Goal: Task Accomplishment & Management: Manage account settings

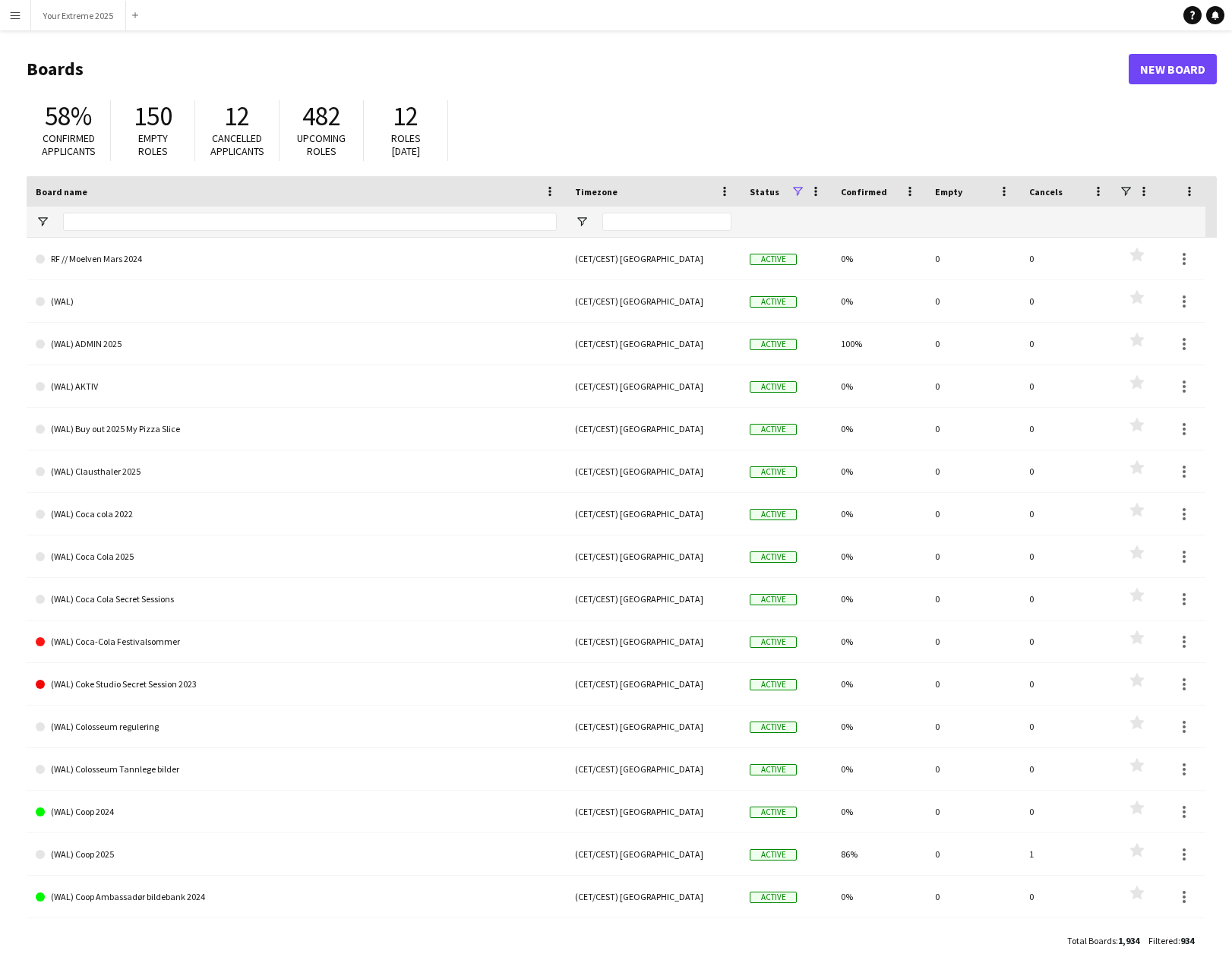
click at [19, 14] on app-icon "Menu" at bounding box center [15, 15] width 12 height 12
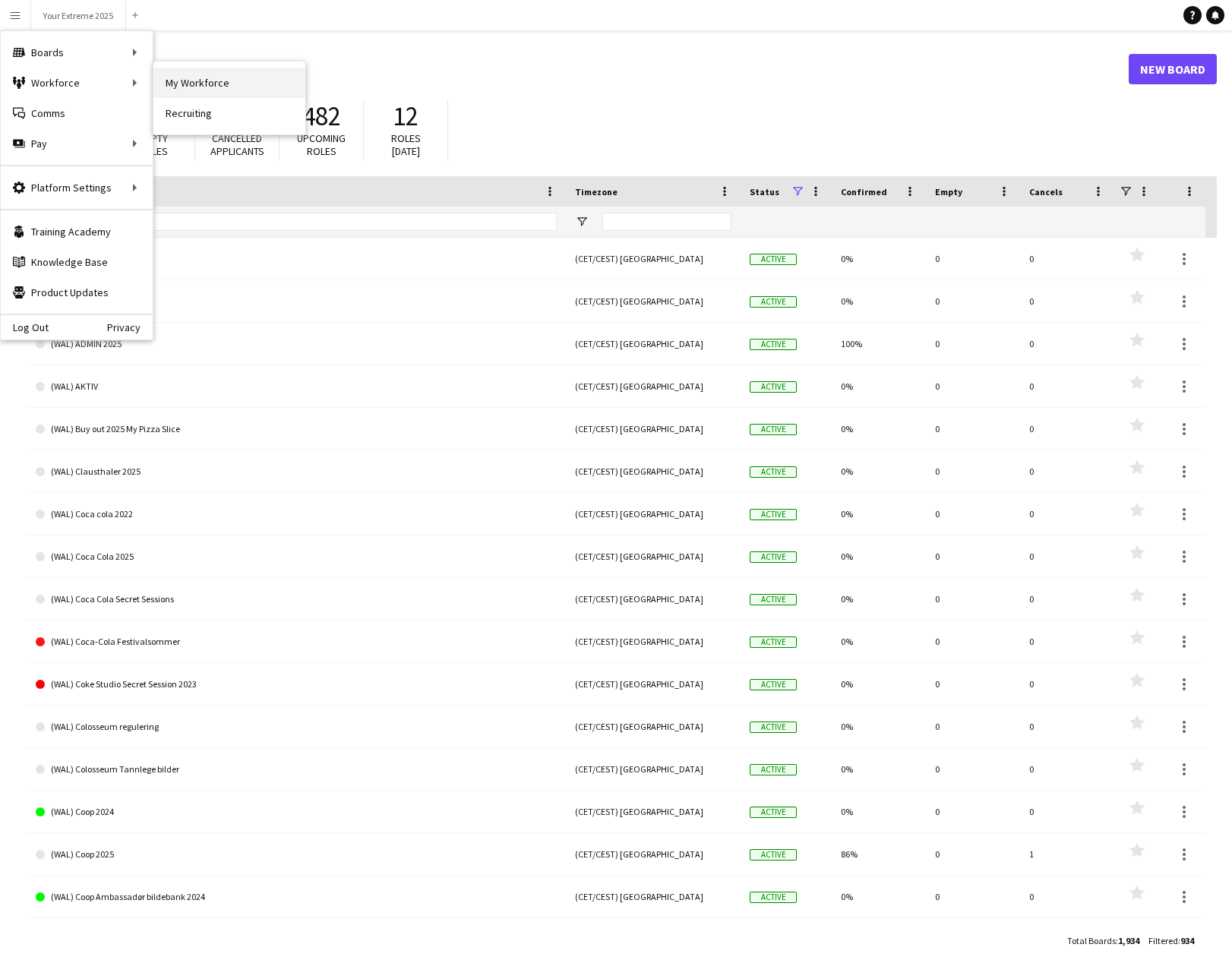
click at [192, 87] on link "My Workforce" at bounding box center [229, 83] width 152 height 30
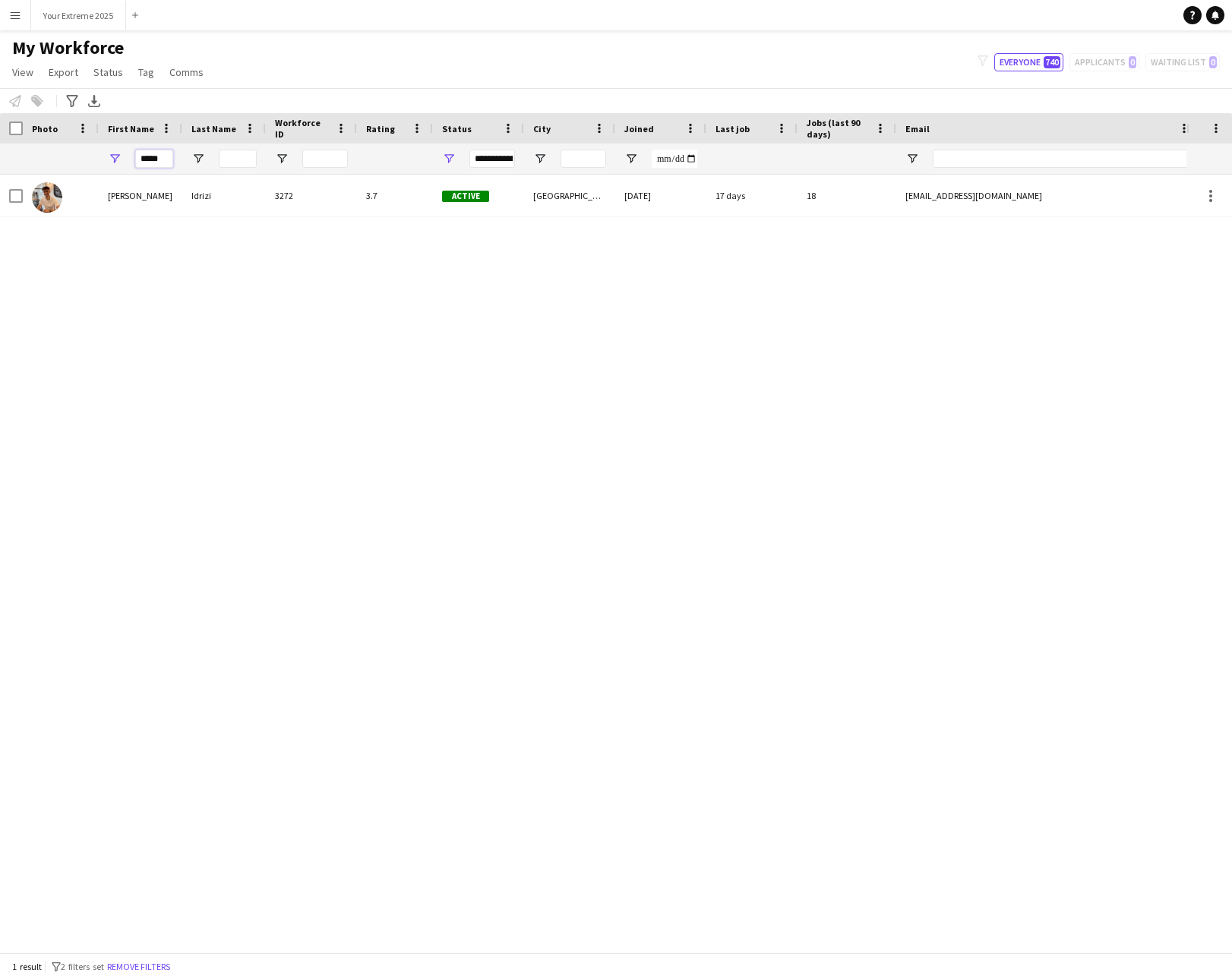
click at [164, 160] on input "*****" at bounding box center [154, 159] width 38 height 19
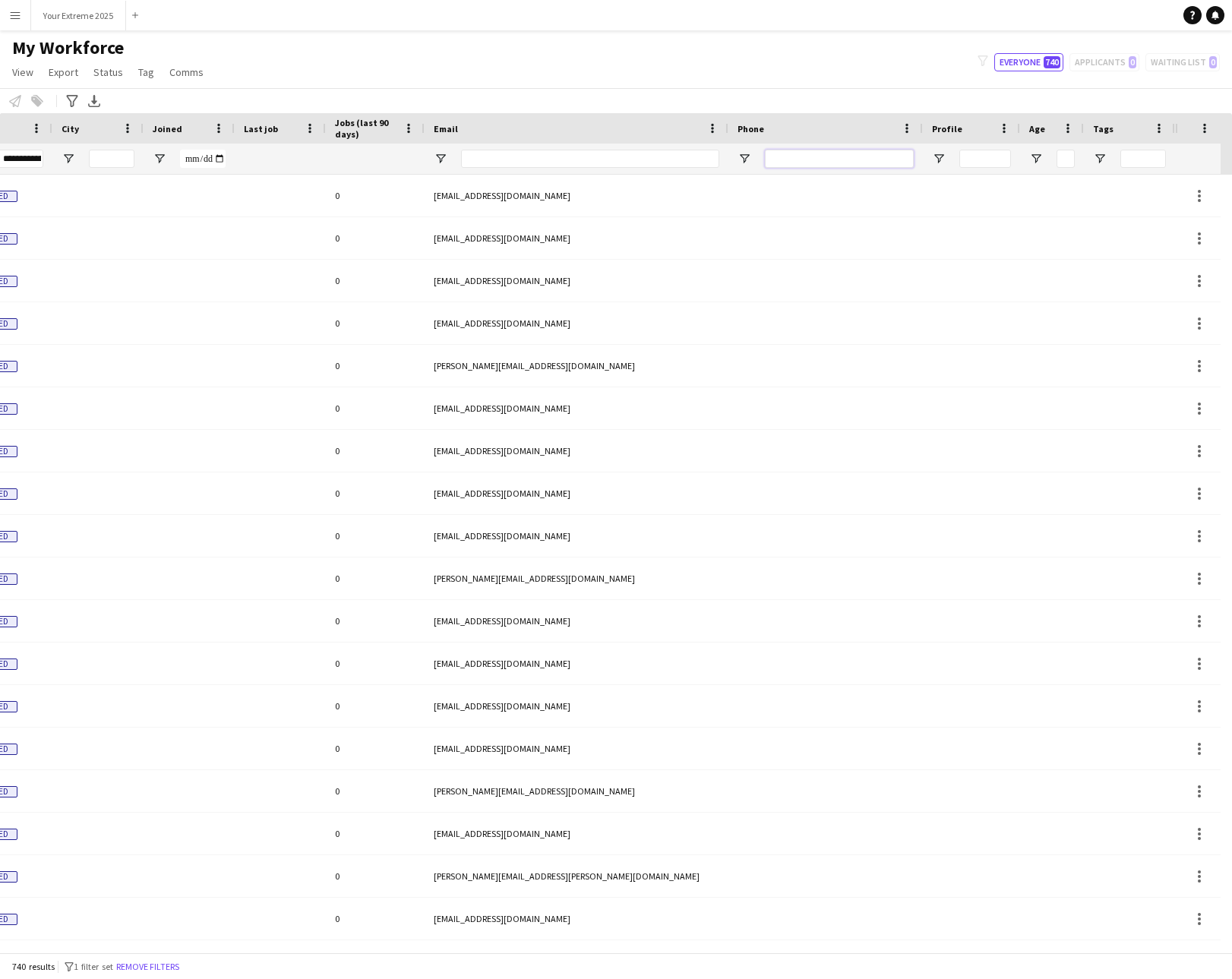
click at [794, 166] on input "Phone Filter Input" at bounding box center [840, 159] width 149 height 19
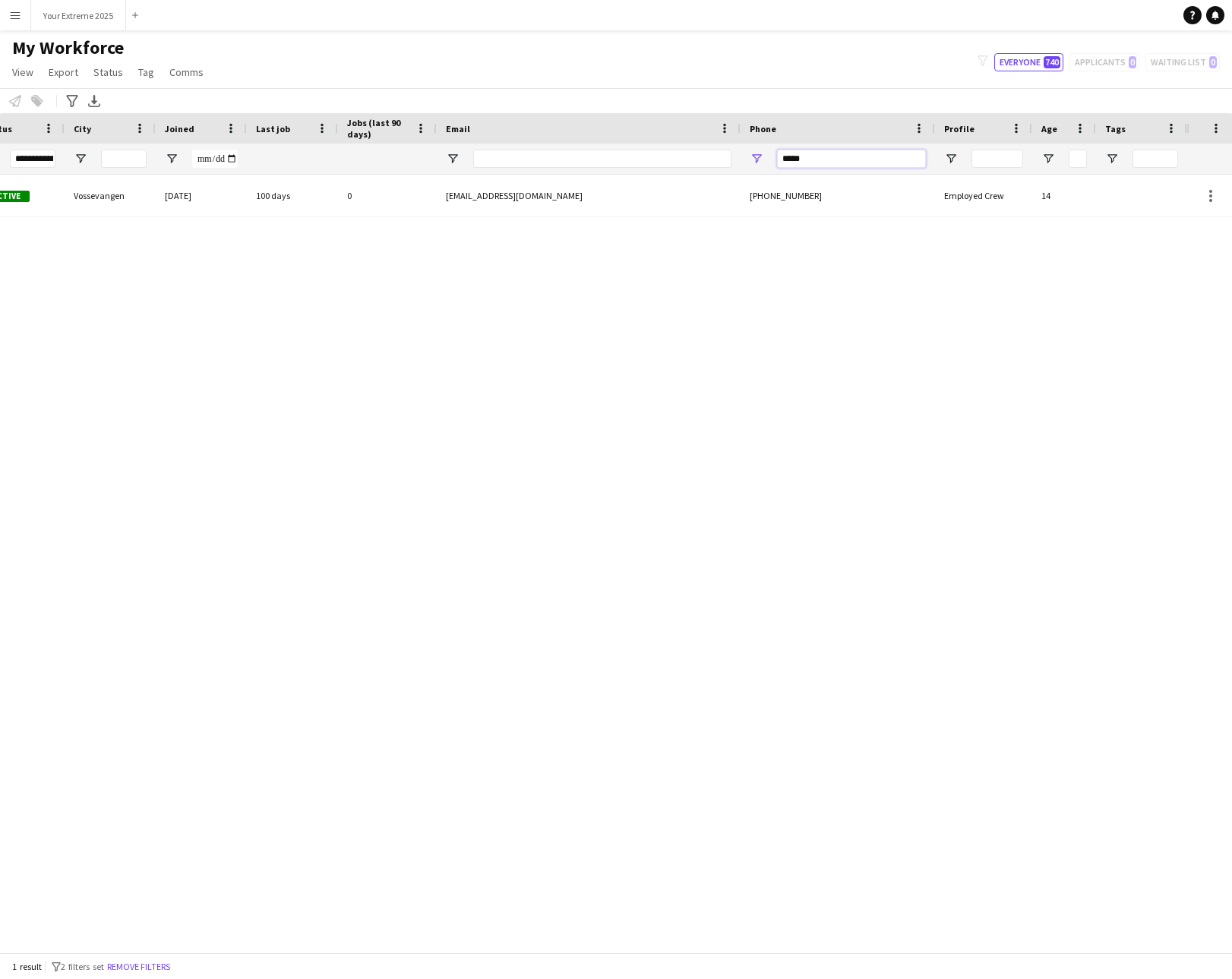
scroll to position [0, 275]
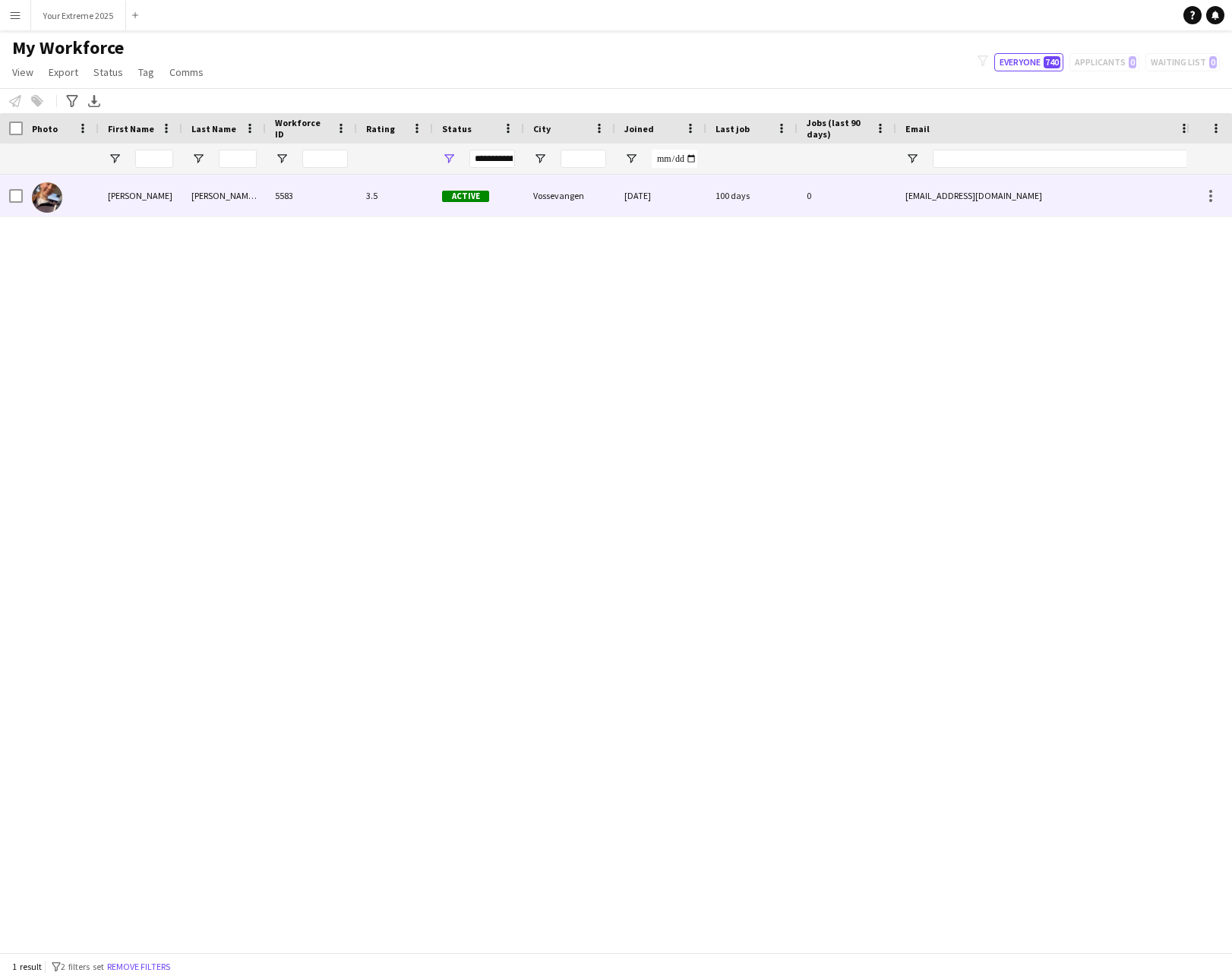
type input "*****"
click at [139, 194] on div "[PERSON_NAME]" at bounding box center [141, 195] width 84 height 41
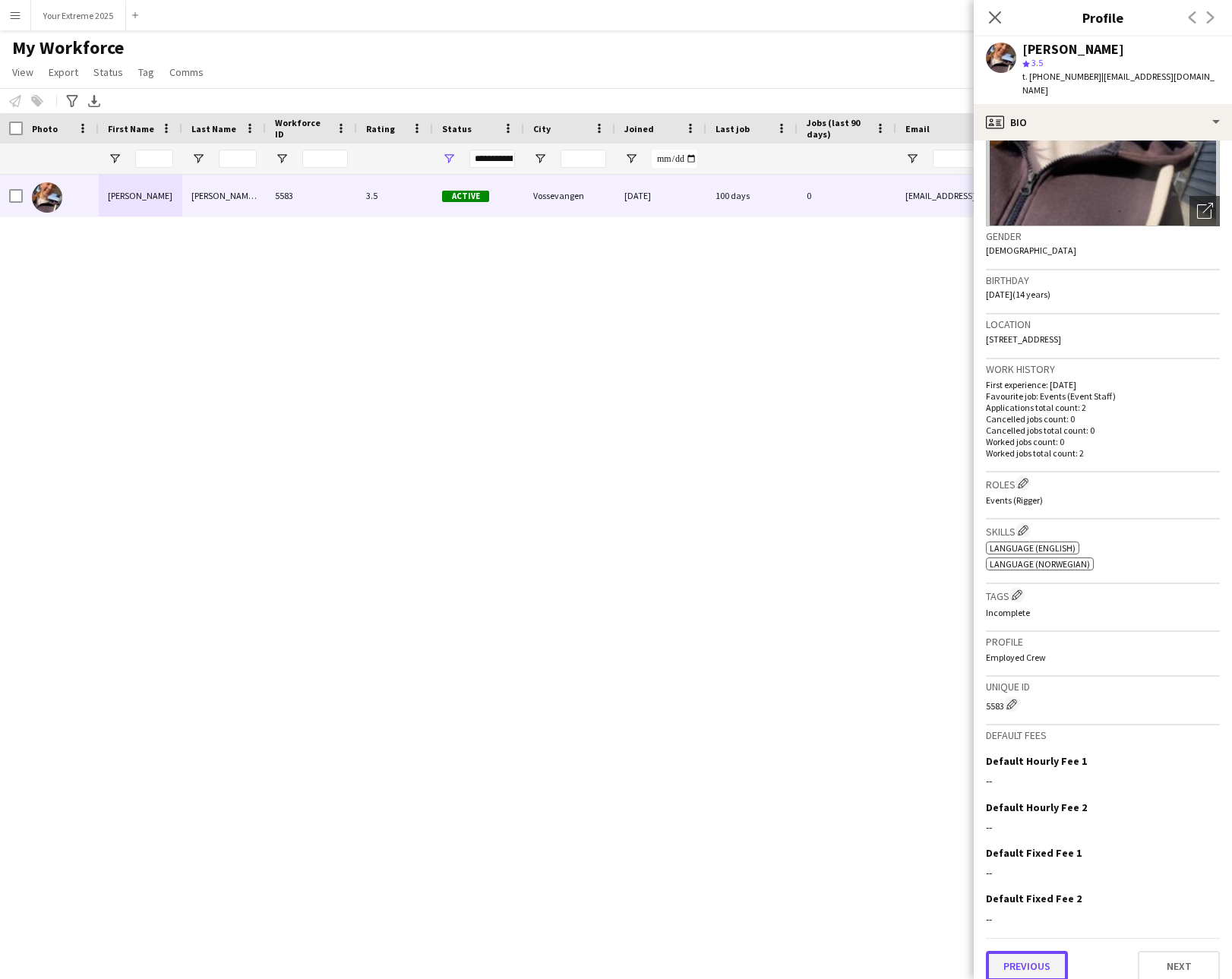
click at [1050, 951] on button "Previous" at bounding box center [1027, 966] width 82 height 30
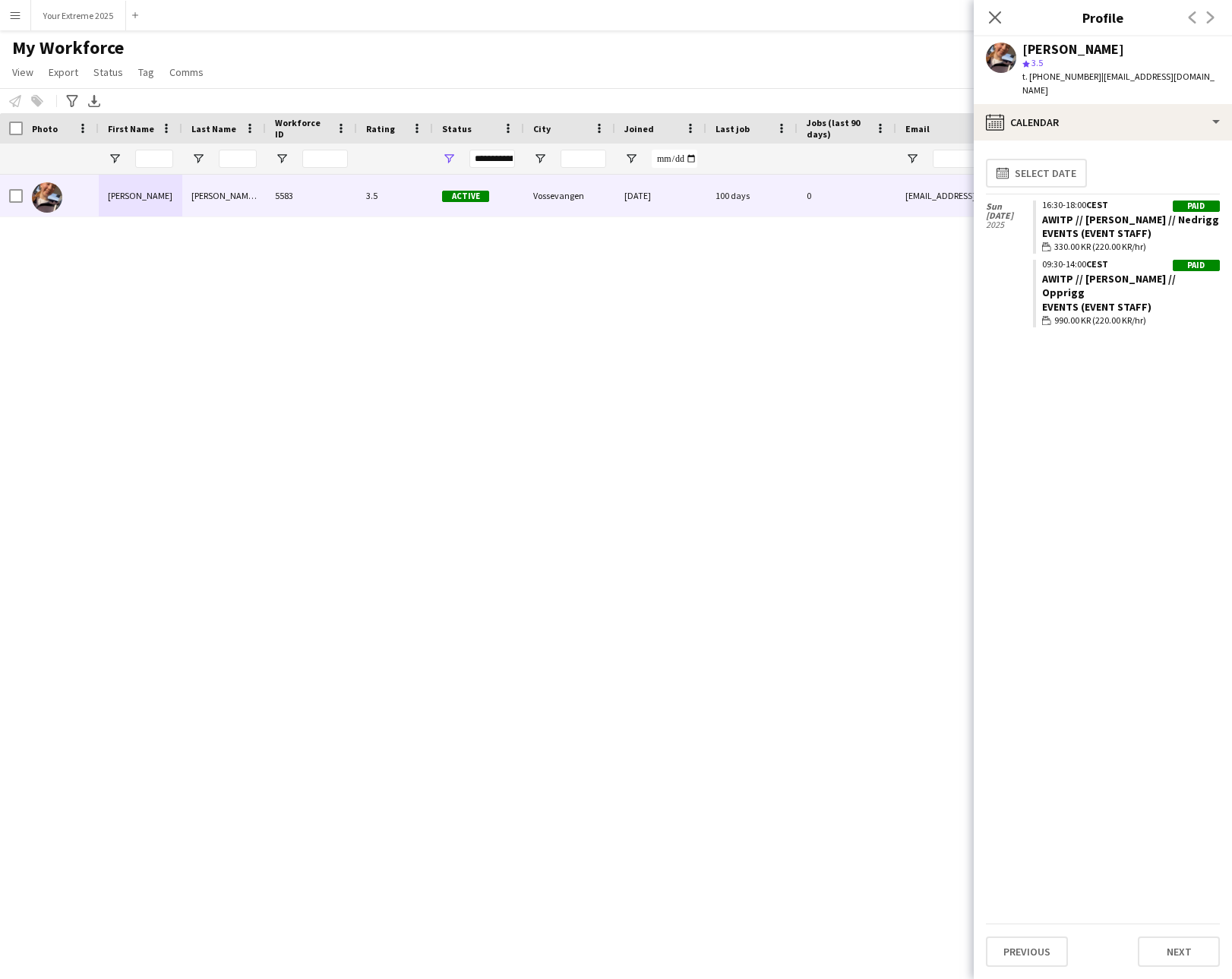
click at [910, 290] on div "5583 3.5 Active Vossevangen [DATE] 100 days 0 [EMAIL_ADDRESS][DOMAIN_NAME] [PHO…" at bounding box center [593, 557] width 1186 height 766
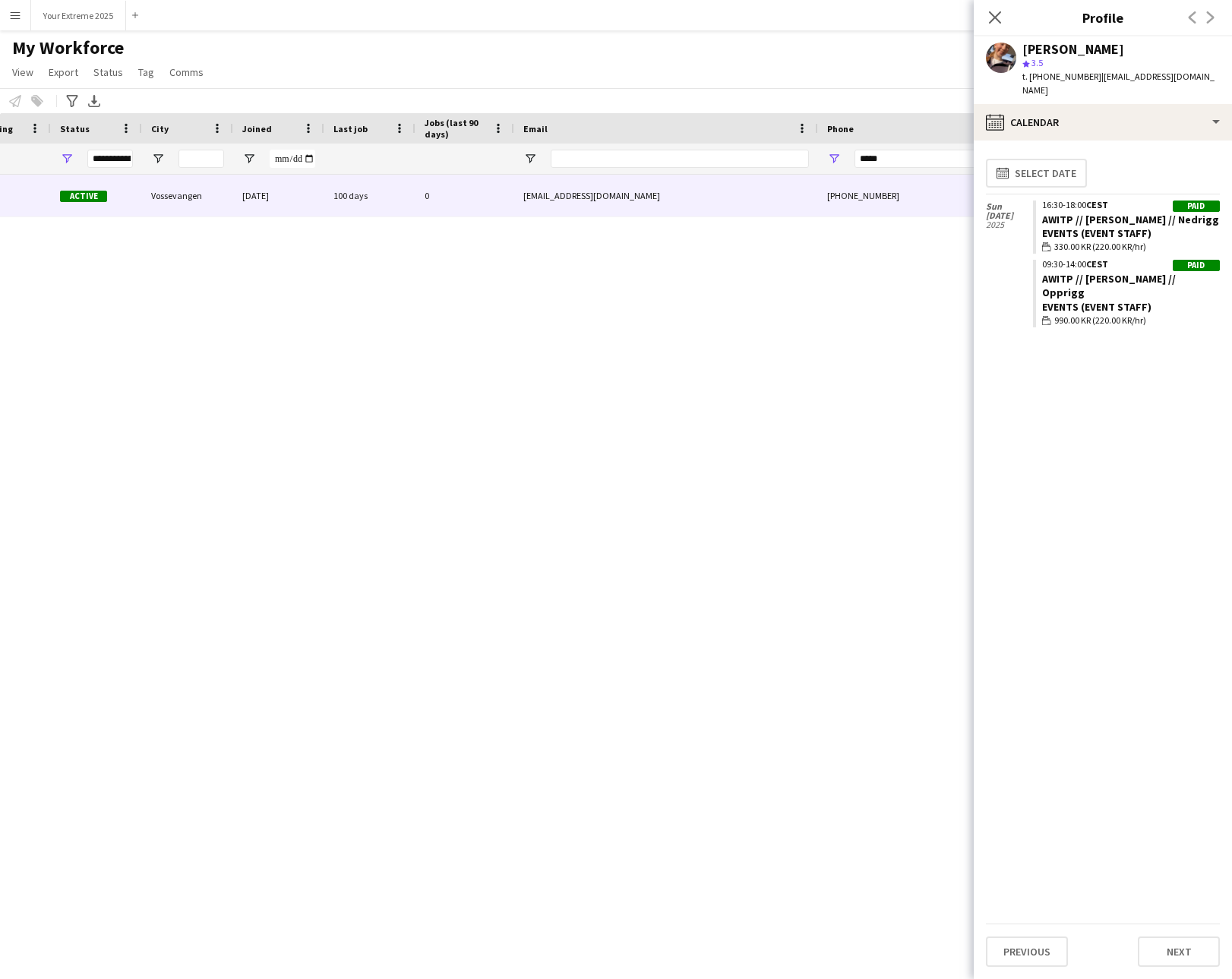
scroll to position [0, 452]
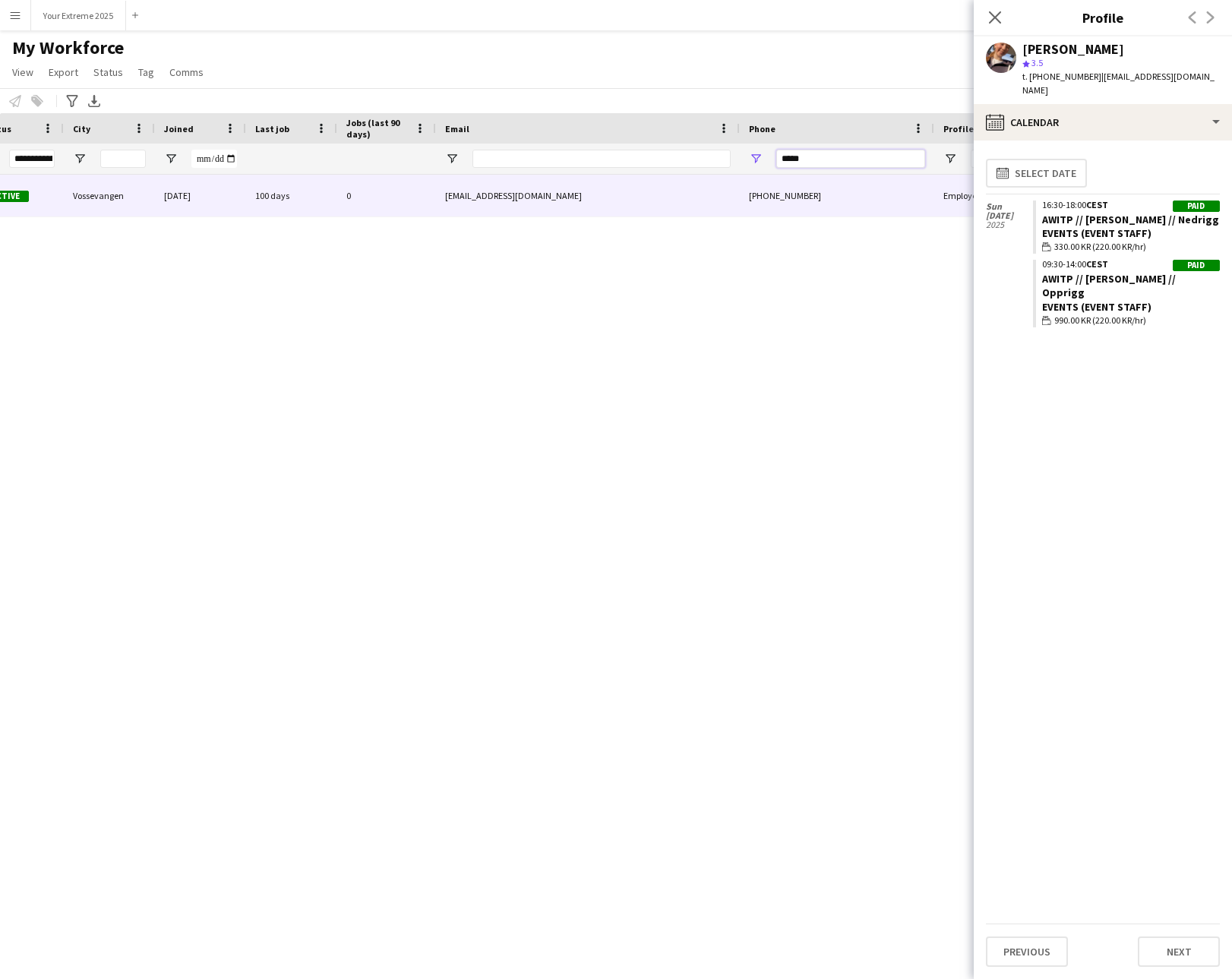
click at [808, 160] on input "*****" at bounding box center [851, 159] width 149 height 19
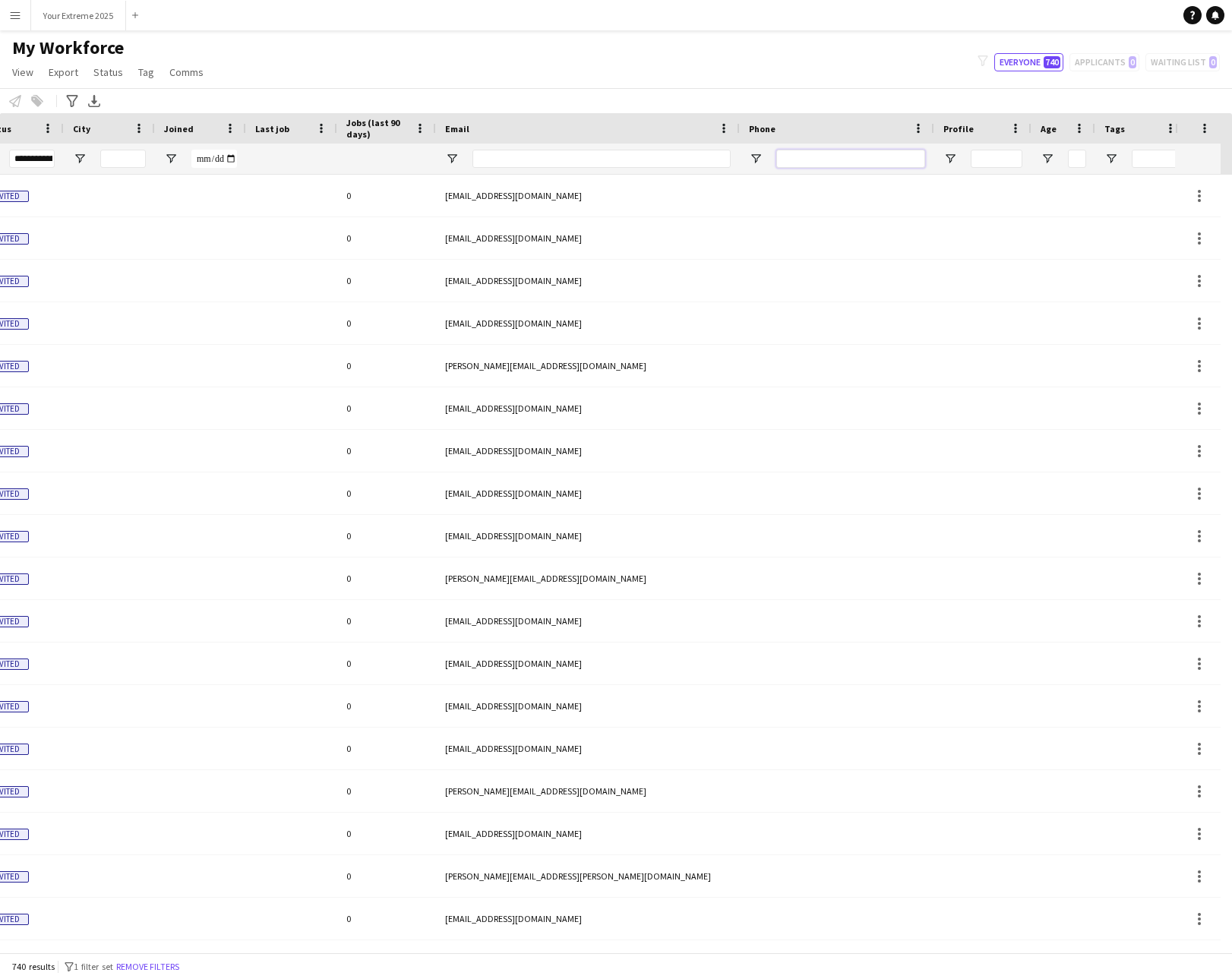
scroll to position [0, 0]
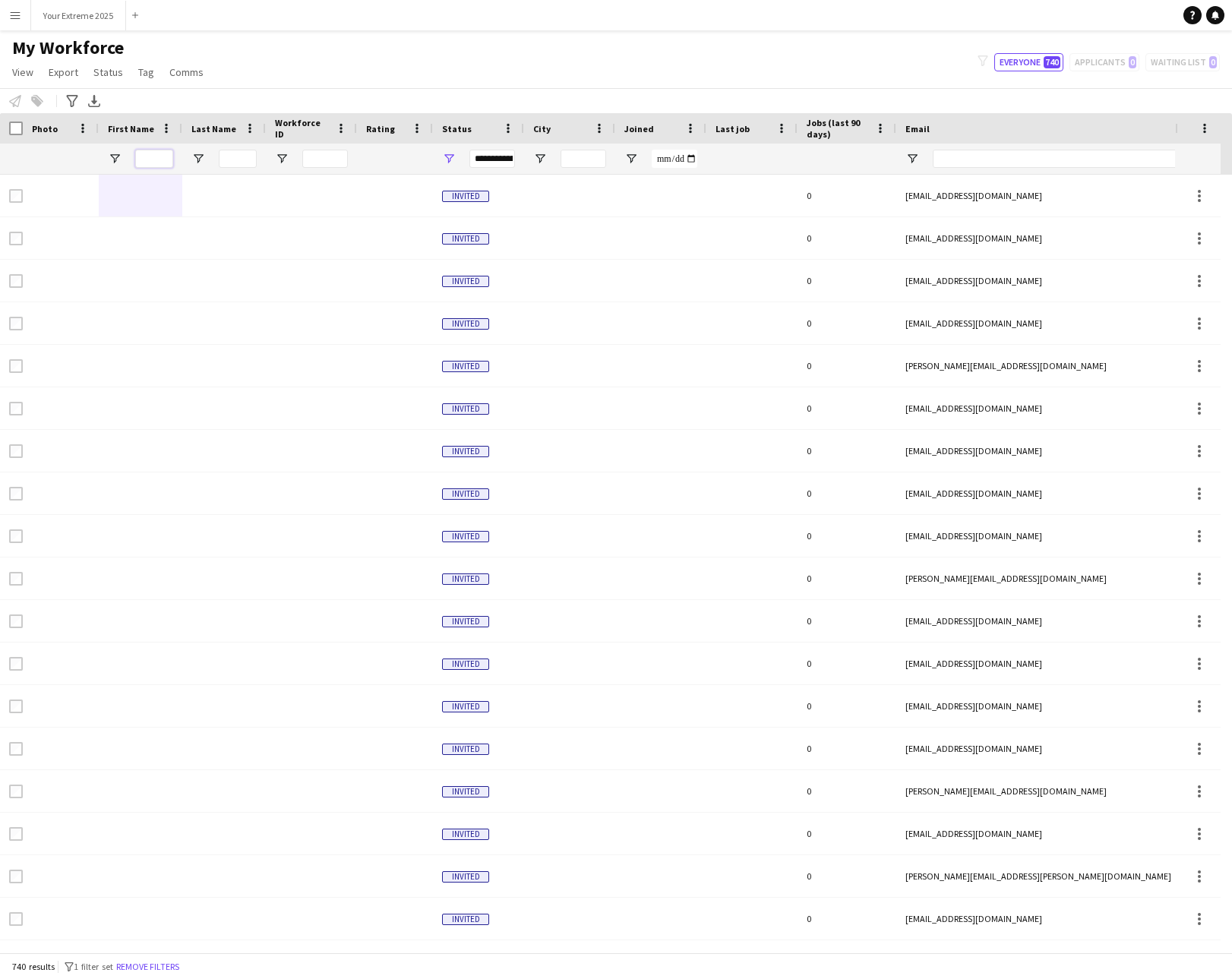
click at [143, 159] on input "First Name Filter Input" at bounding box center [154, 159] width 38 height 19
type input "*"
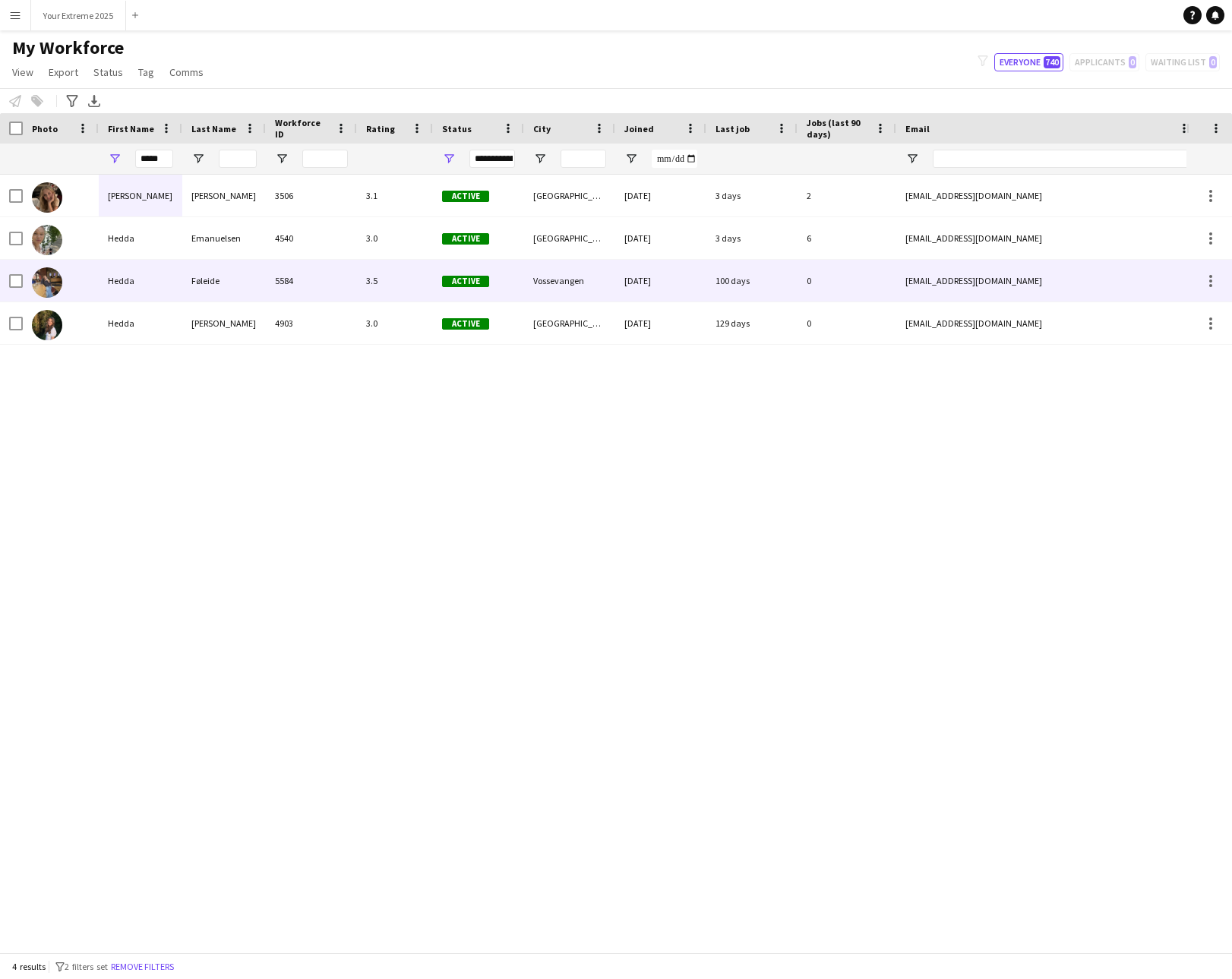
click at [158, 270] on div "Hedda" at bounding box center [141, 280] width 84 height 41
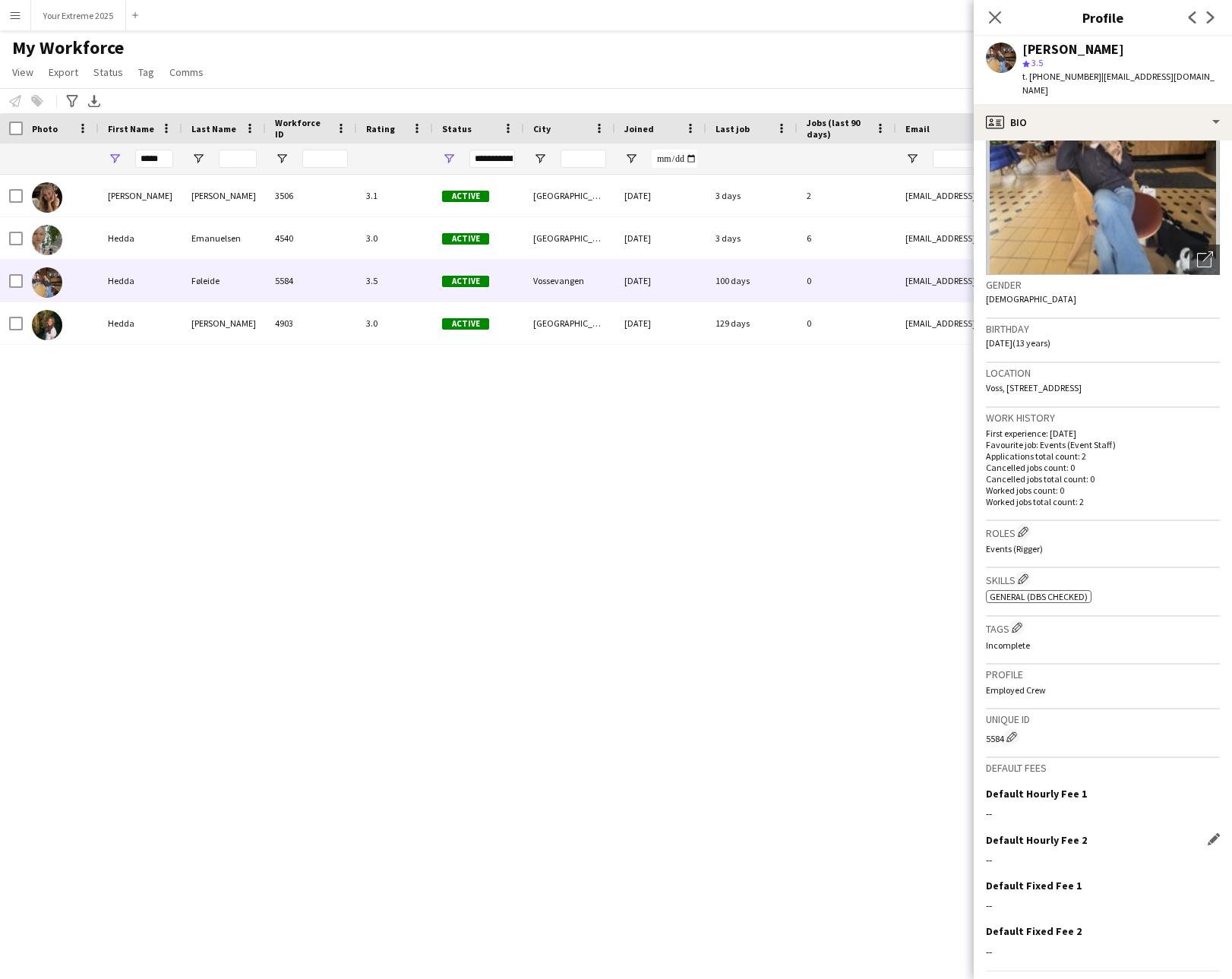
scroll to position [138, 0]
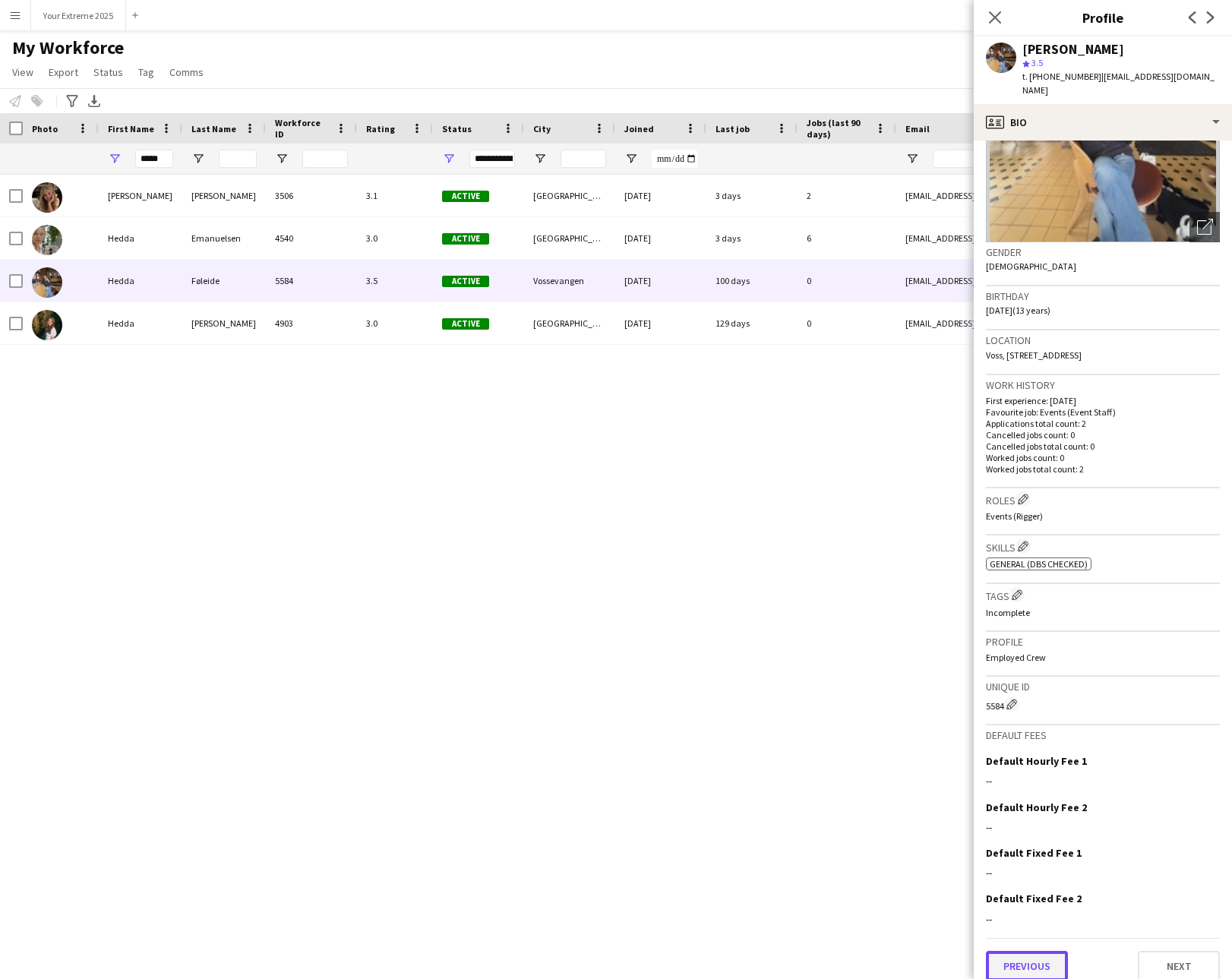
click at [1022, 953] on button "Previous" at bounding box center [1027, 966] width 82 height 30
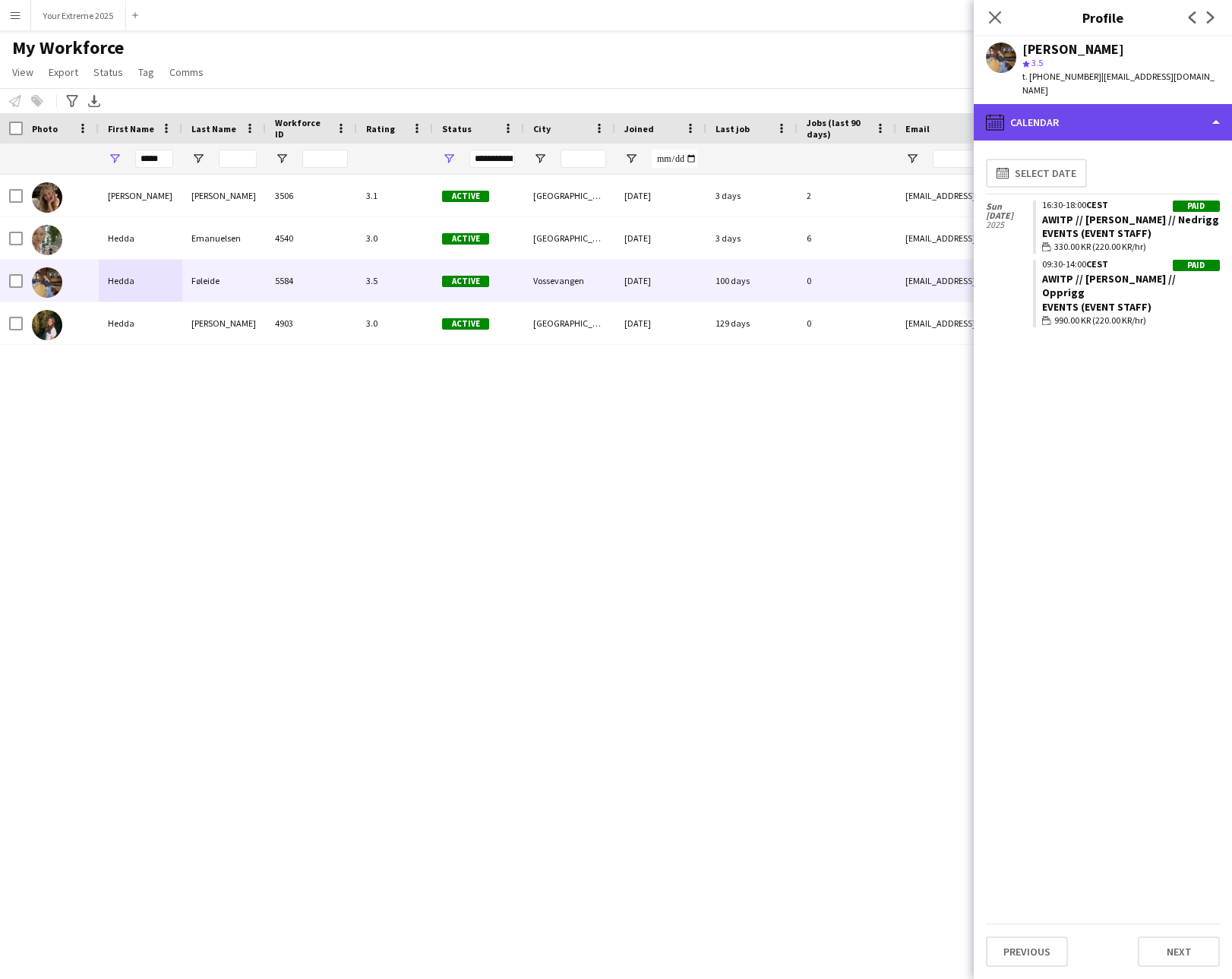
click at [1152, 107] on div "calendar-full Calendar" at bounding box center [1102, 122] width 258 height 36
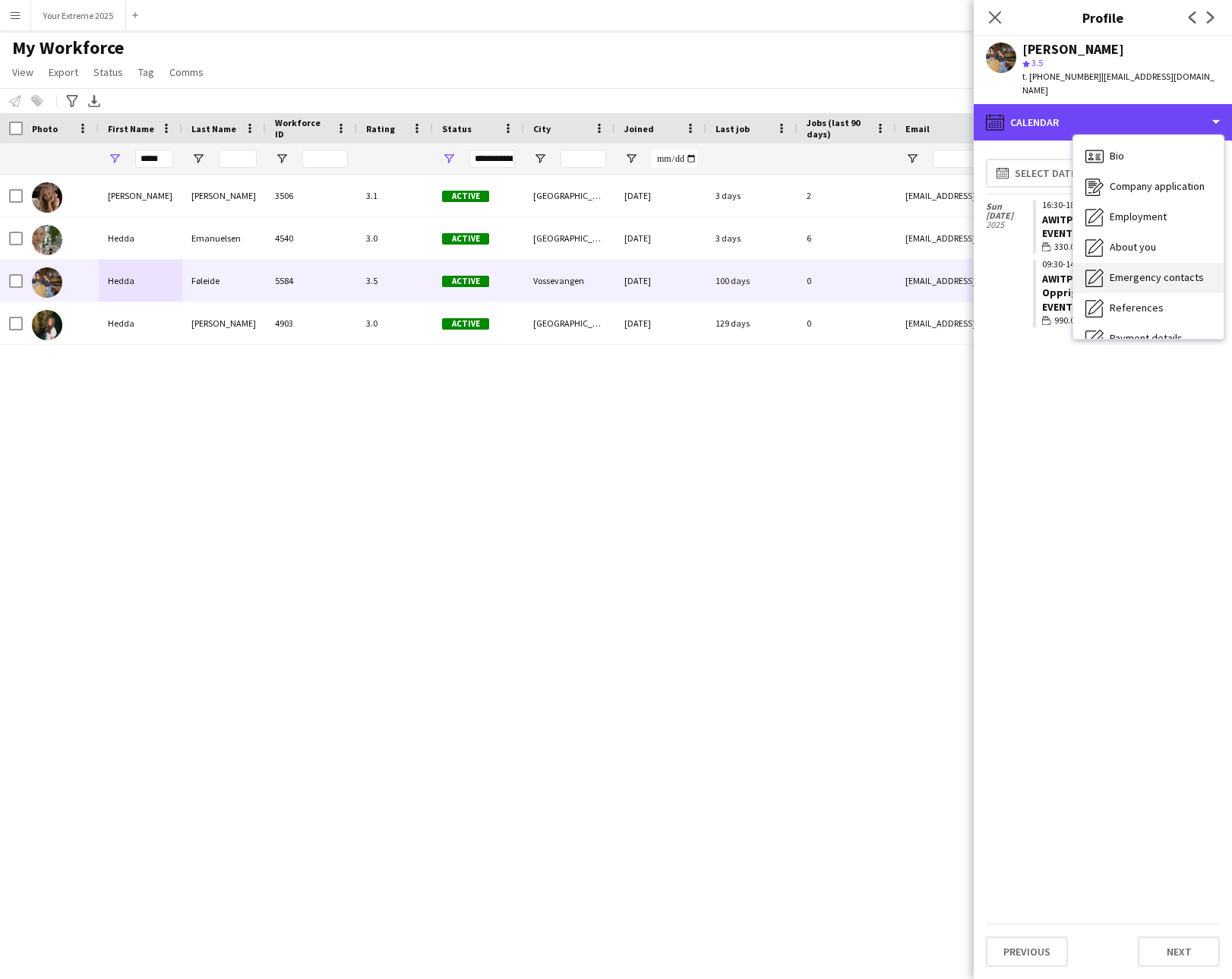
scroll to position [125, 0]
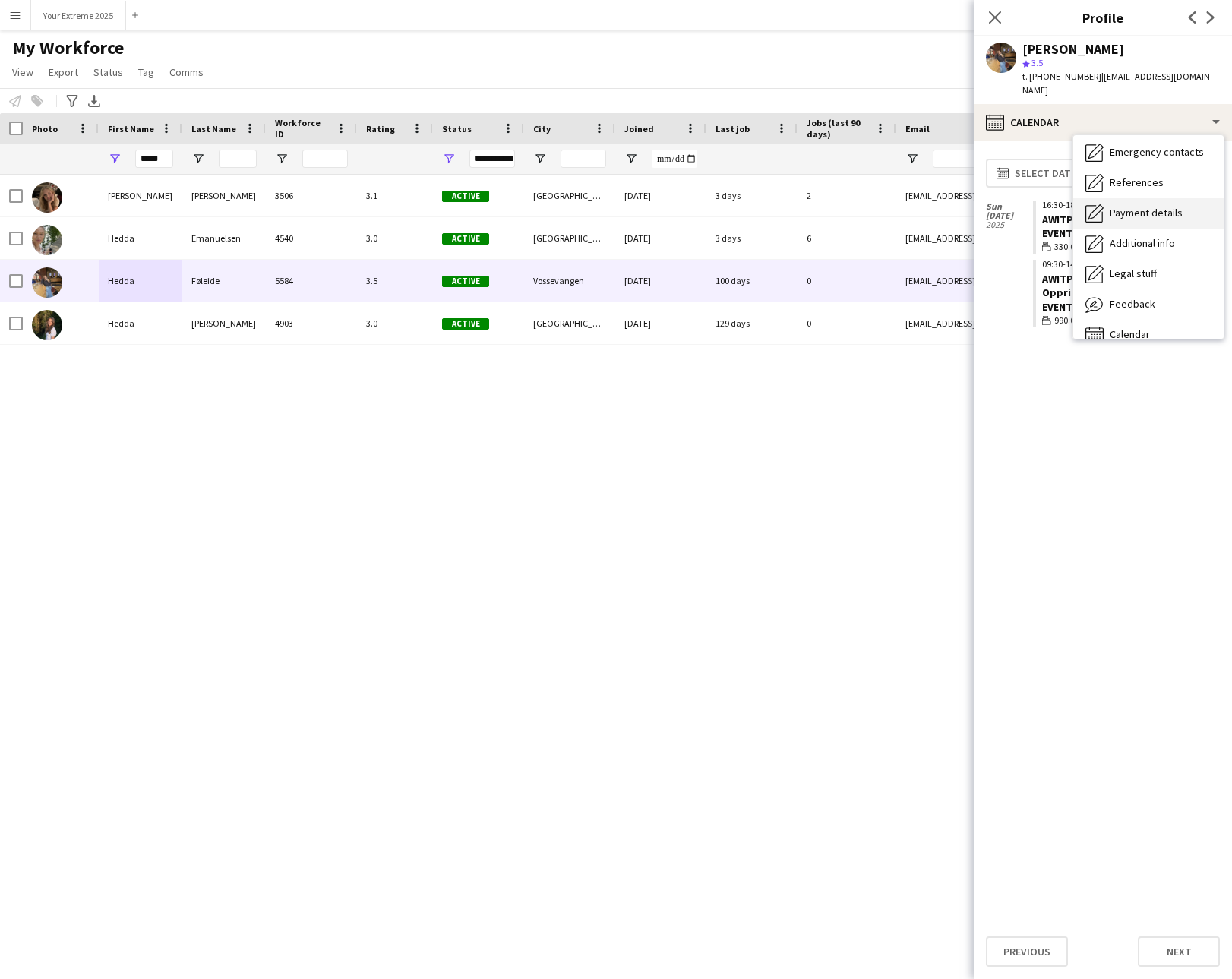
click at [1153, 206] on span "Payment details" at bounding box center [1146, 213] width 73 height 14
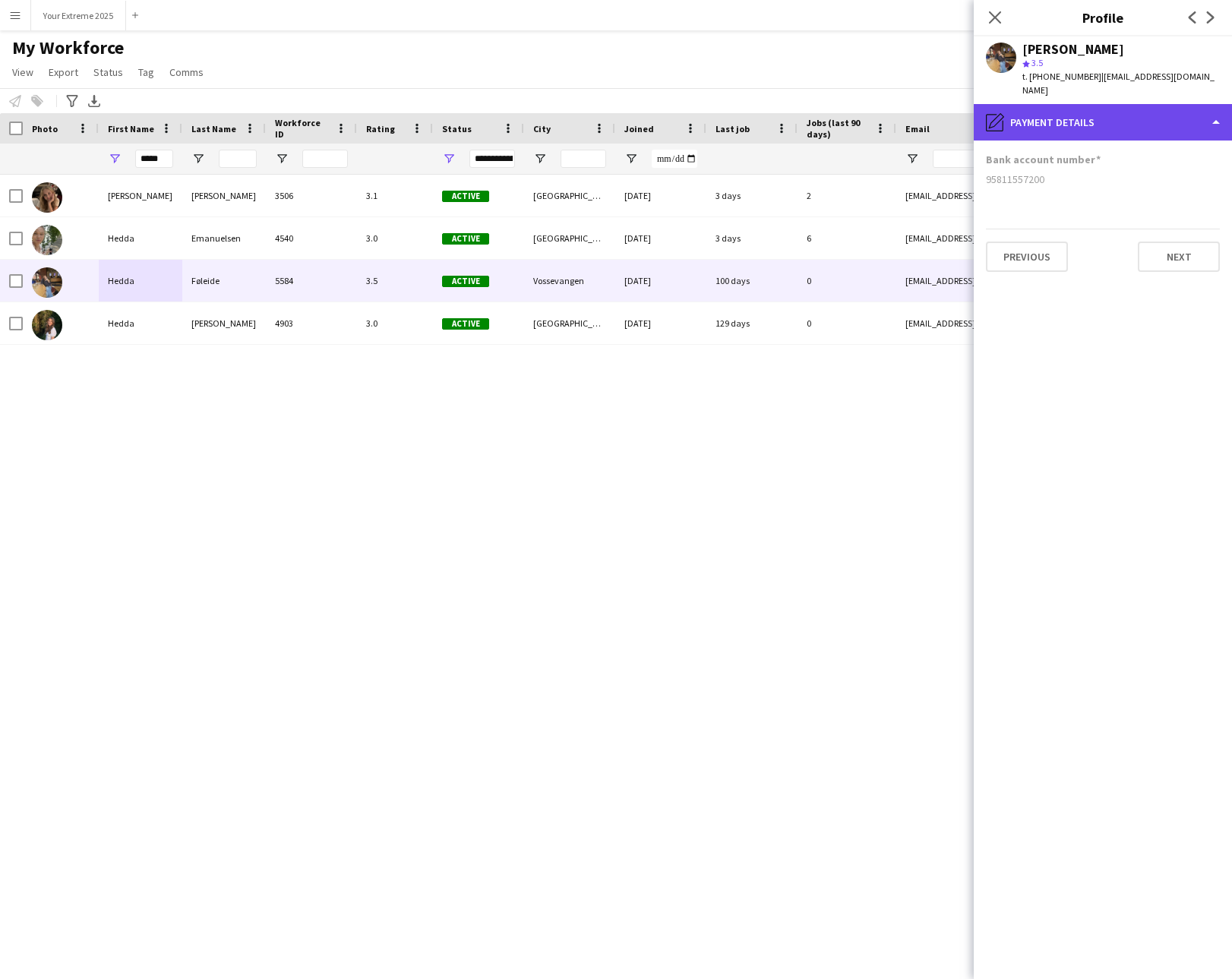
click at [1122, 120] on div "pencil4 Payment details" at bounding box center [1102, 122] width 258 height 36
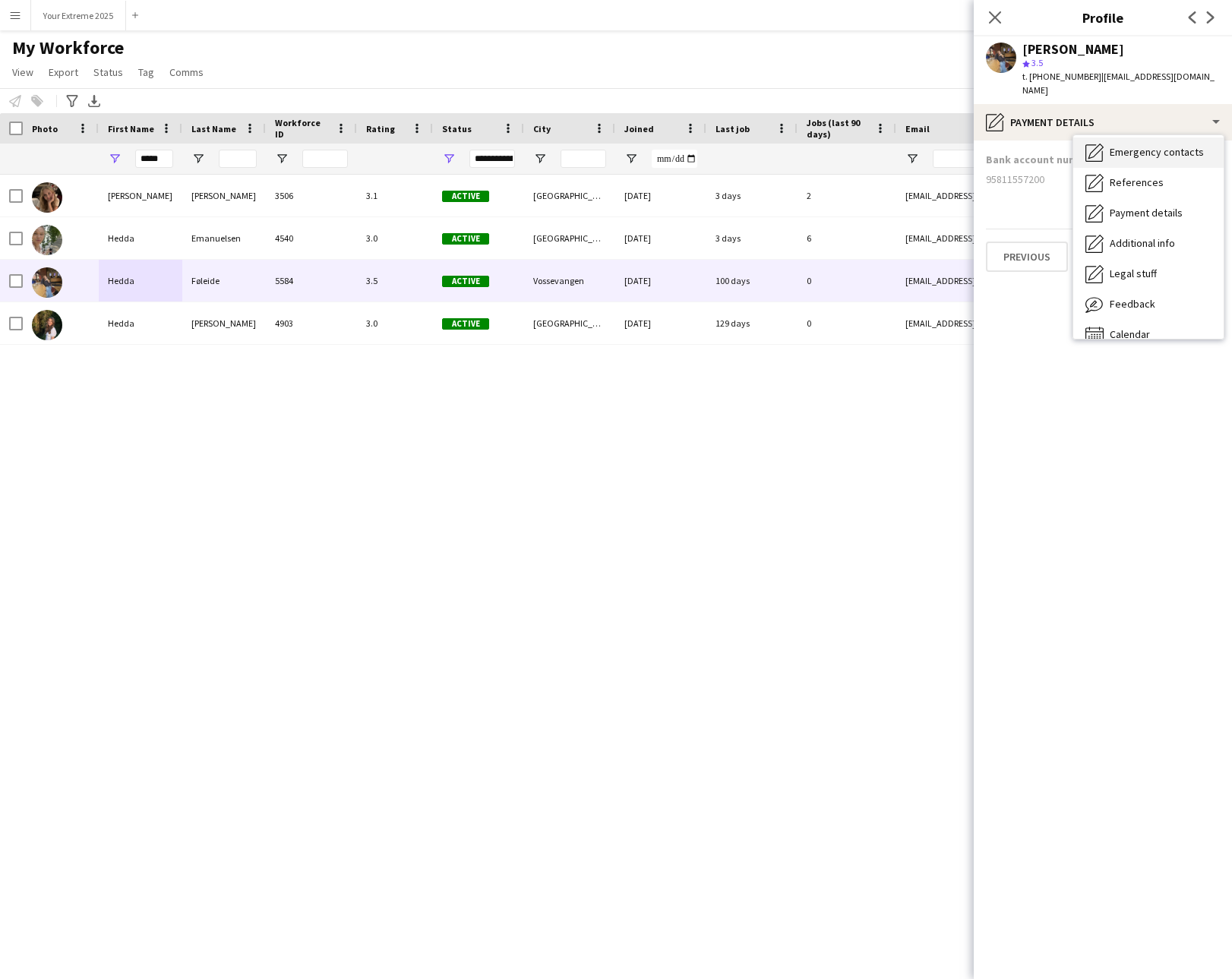
click at [1124, 145] on span "Emergency contacts" at bounding box center [1157, 152] width 94 height 14
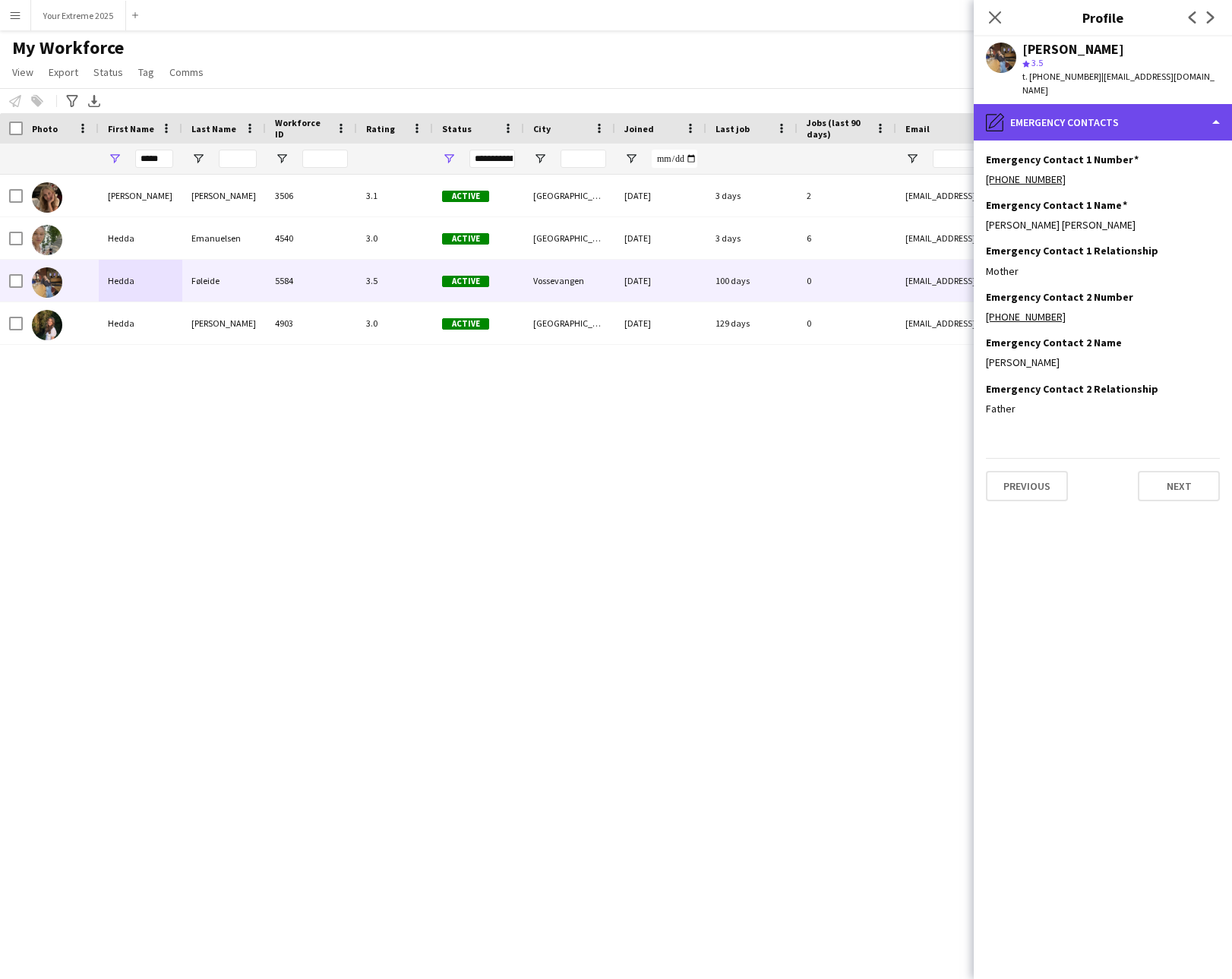
click at [1119, 114] on div "pencil4 Emergency contacts" at bounding box center [1102, 122] width 258 height 36
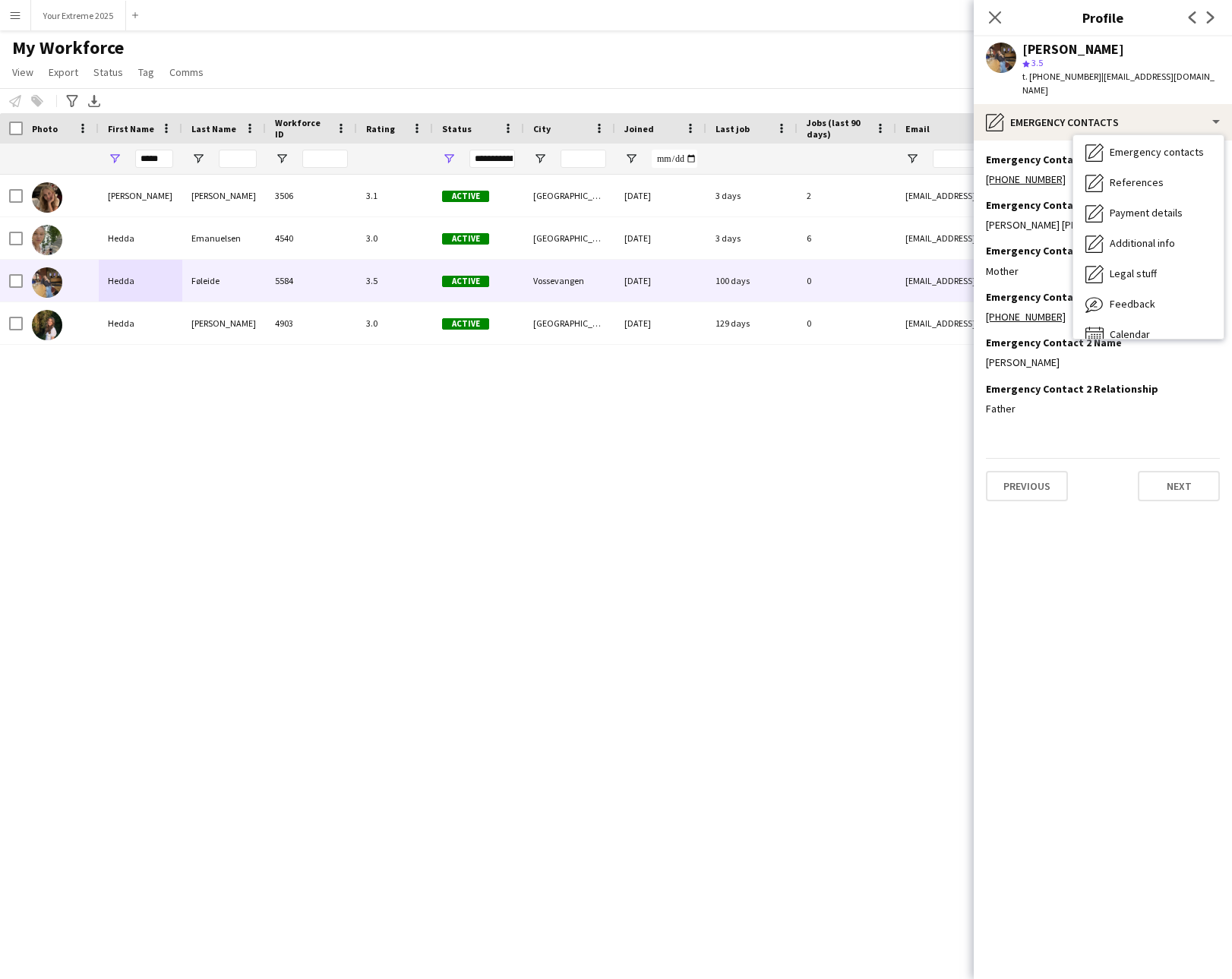
click at [1084, 545] on app-section-data-types "Emergency Contact 1 Number Edit this field [PHONE_NUMBER] Emergency Contact 1 N…" at bounding box center [1102, 560] width 258 height 838
click at [725, 786] on div "[PERSON_NAME] [PERSON_NAME] 3506 3.1 Active [GEOGRAPHIC_DATA] [DATE] 3 days 2 […" at bounding box center [593, 557] width 1186 height 766
click at [149, 158] on input "*****" at bounding box center [154, 159] width 38 height 19
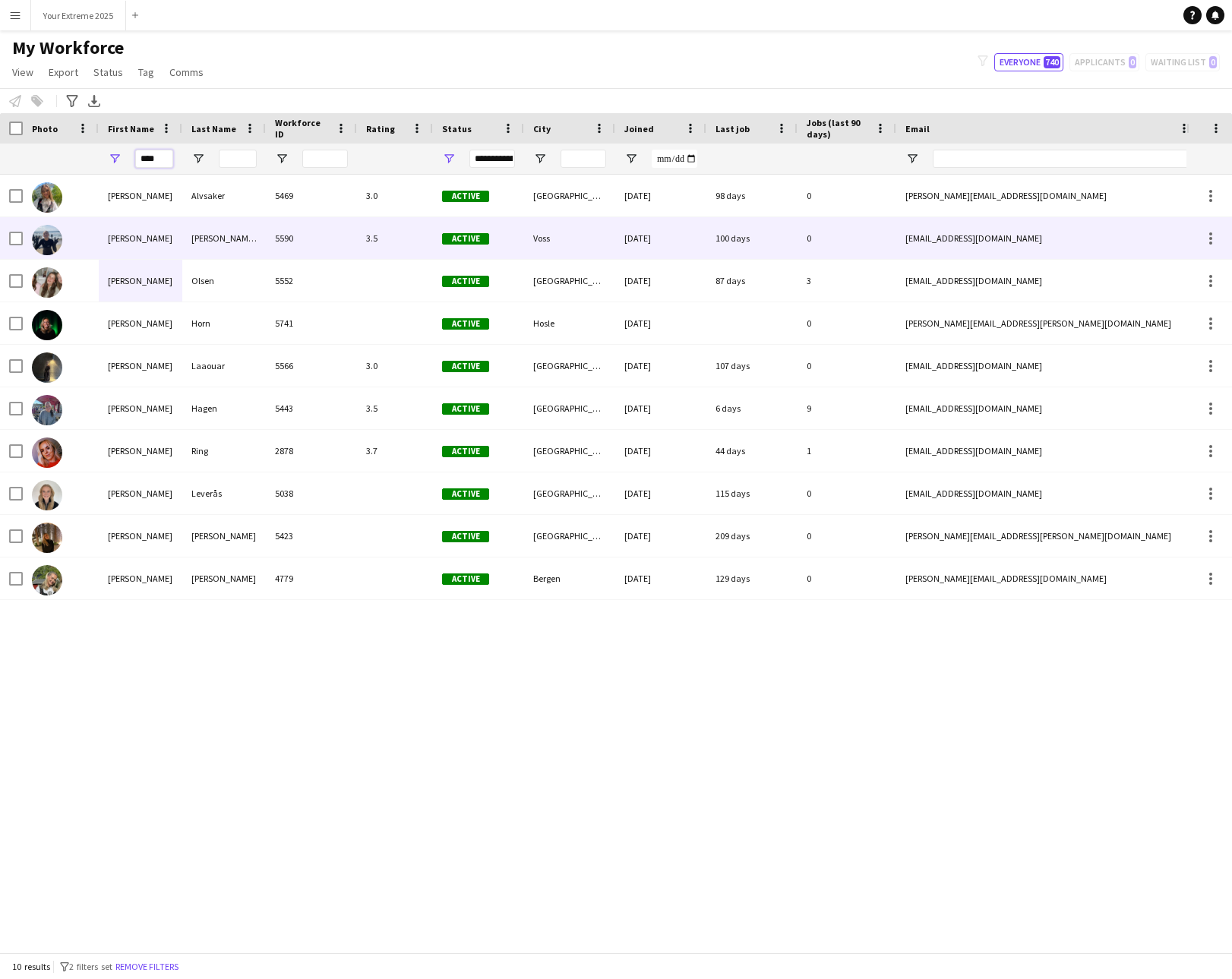
type input "****"
click at [828, 243] on div "0" at bounding box center [846, 237] width 99 height 41
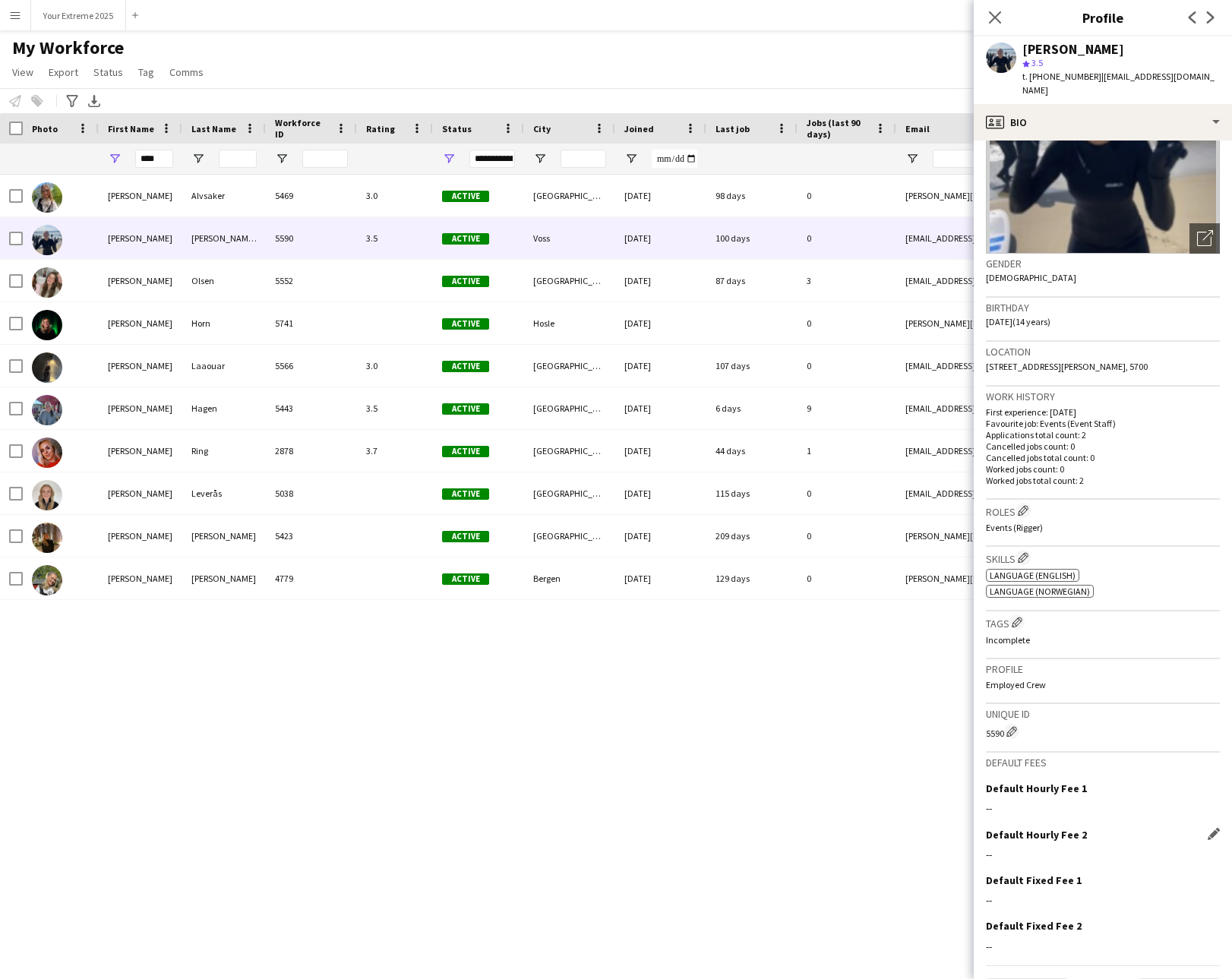
scroll to position [154, 0]
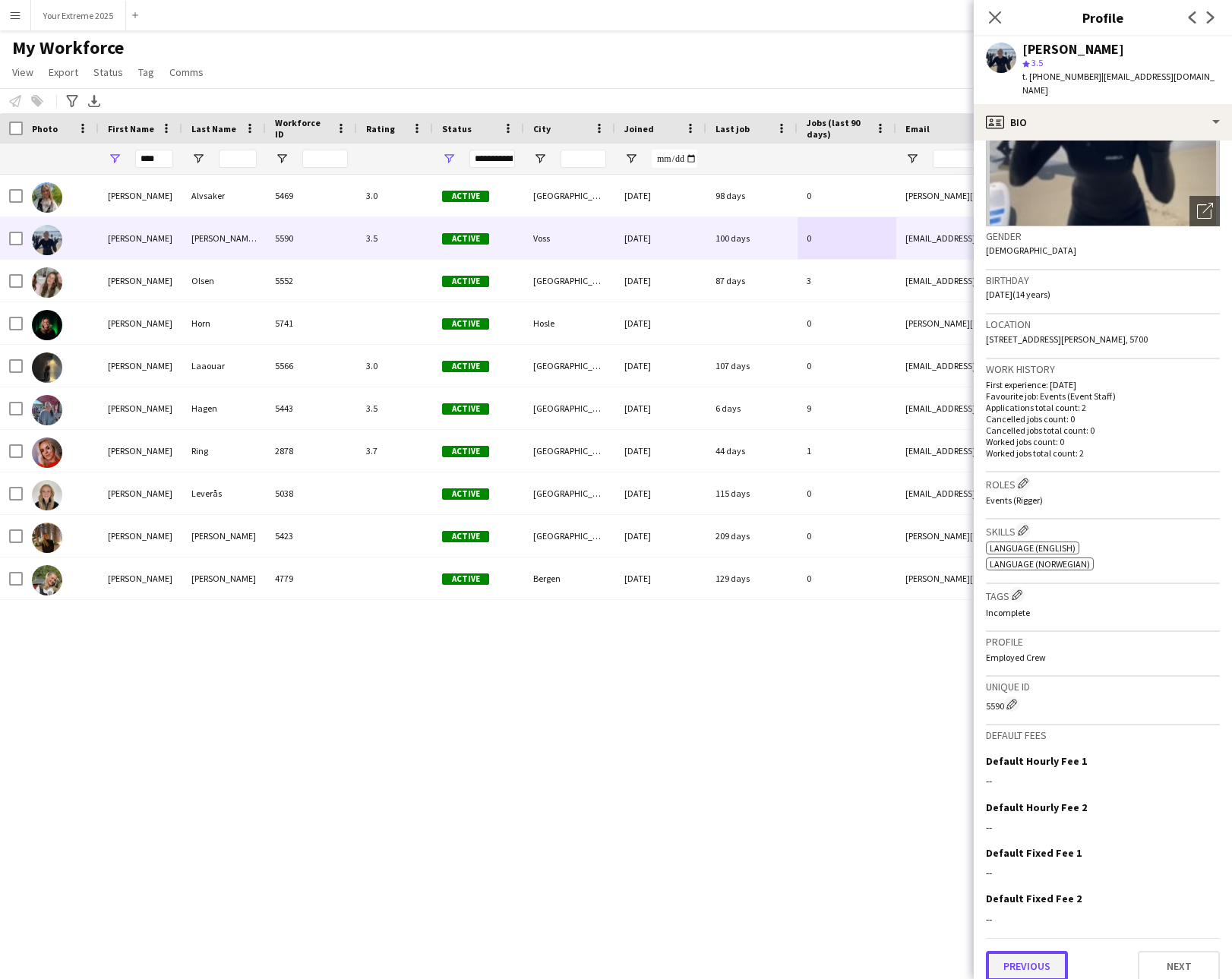
click at [1024, 951] on button "Previous" at bounding box center [1027, 966] width 82 height 30
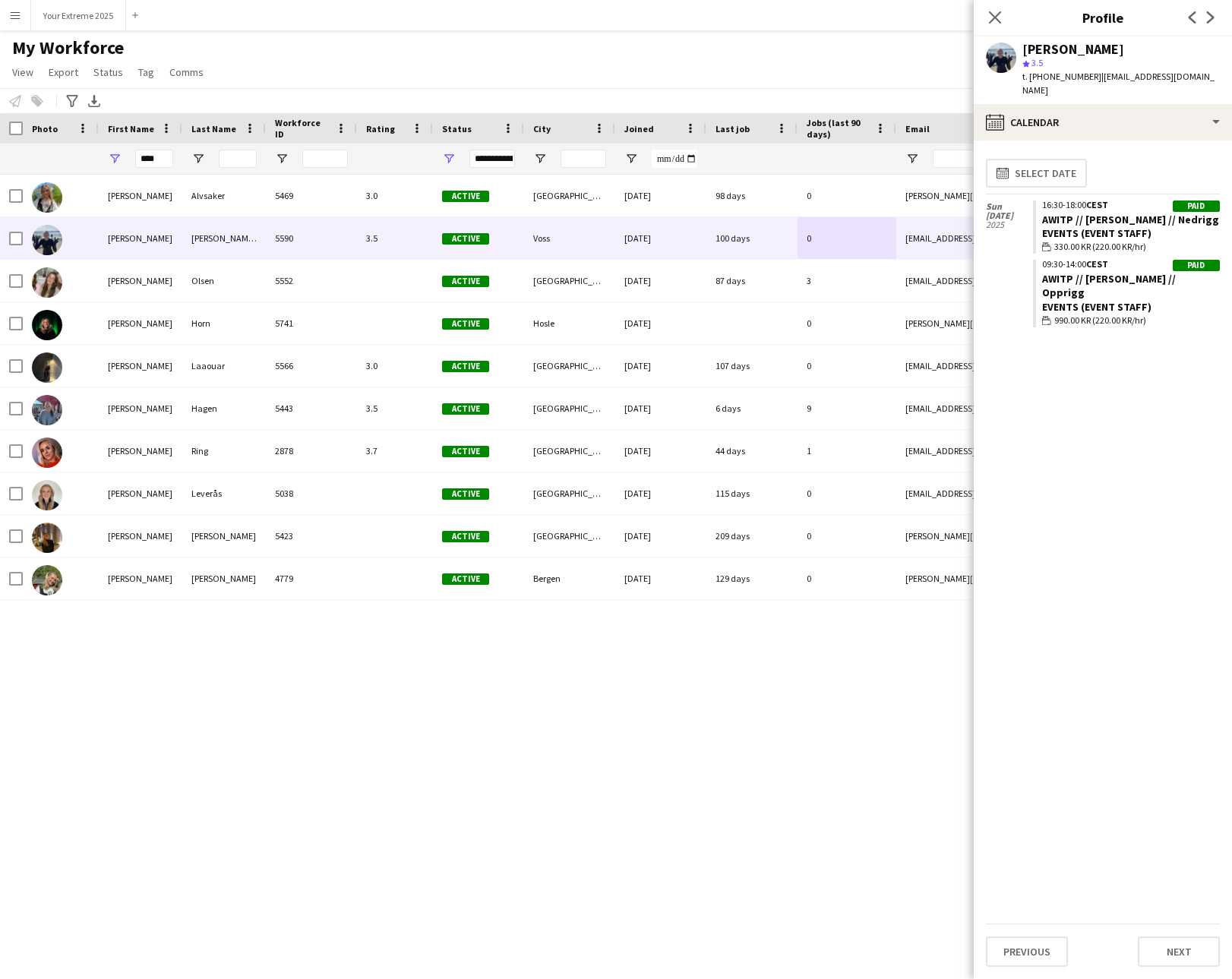
click at [824, 735] on div "[PERSON_NAME] 5469 3.0 Active [GEOGRAPHIC_DATA] [DATE] 98 days 0 [PERSON_NAME][…" at bounding box center [593, 557] width 1186 height 766
click at [993, 23] on icon "Close pop-in" at bounding box center [995, 17] width 14 height 14
